Goal: Information Seeking & Learning: Learn about a topic

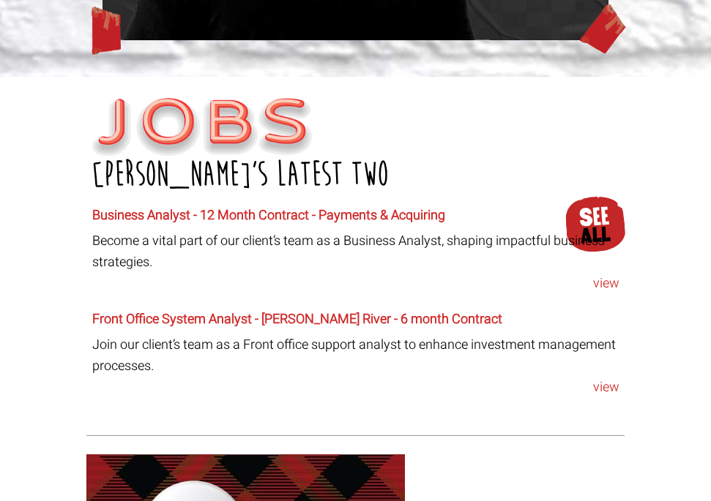
scroll to position [1171, 0]
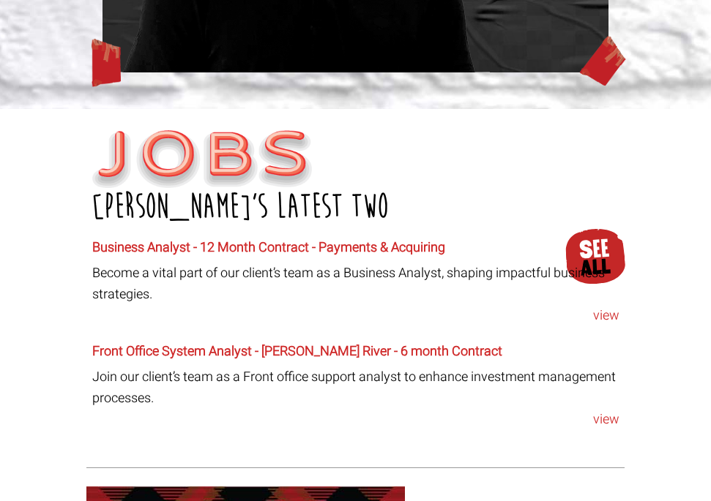
click at [601, 241] on h6 "Business Analyst - 12 Month Contract - Payments & Acquiring" at bounding box center [355, 248] width 527 height 15
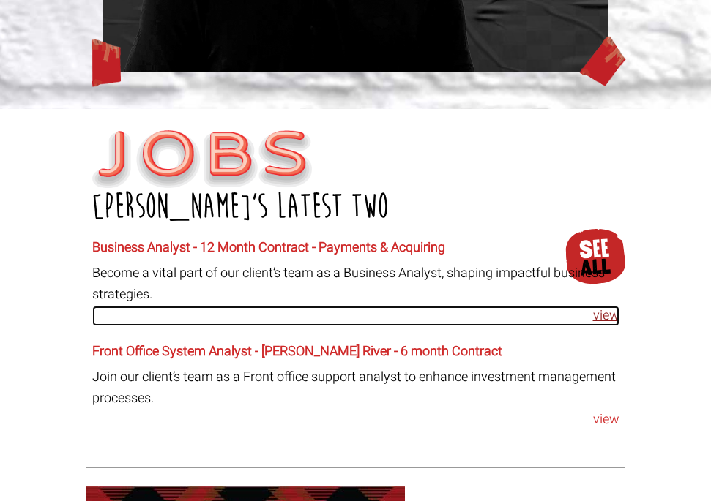
click at [610, 306] on link "view" at bounding box center [355, 316] width 527 height 21
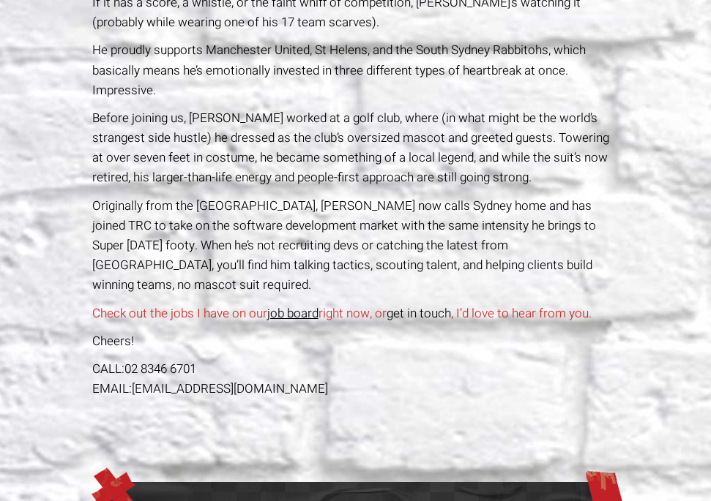
scroll to position [366, 0]
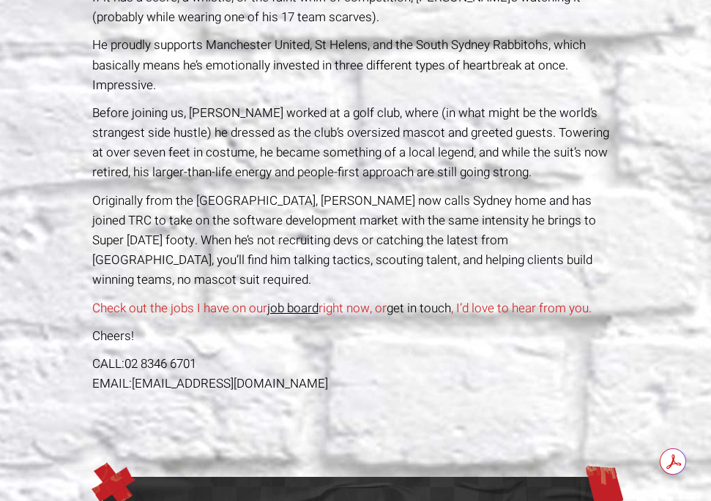
drag, startPoint x: 356, startPoint y: 371, endPoint x: 176, endPoint y: 377, distance: 179.4
click at [176, 377] on div "Software Development Sam Williamson Permanent Sam is a sports nut. Which sports…" at bounding box center [355, 107] width 538 height 625
copy link "therecruitmentcompany.com"
